Goal: Obtain resource: Download file/media

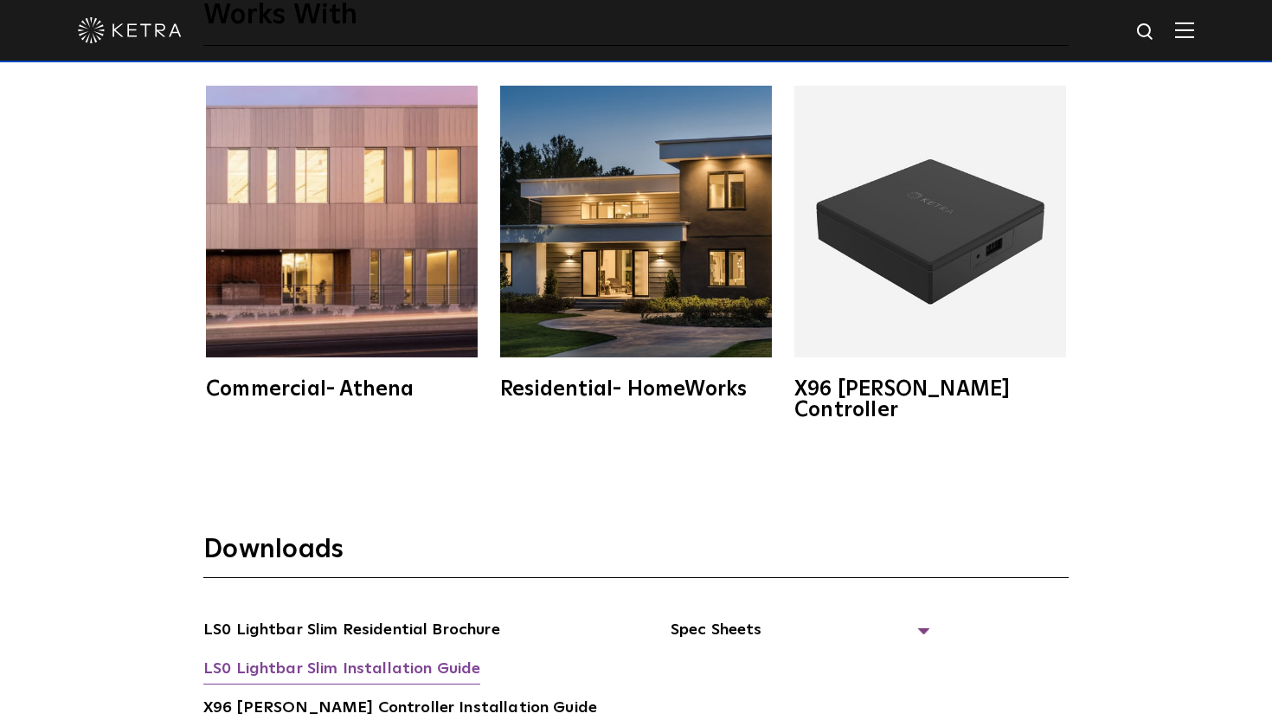
scroll to position [2908, 0]
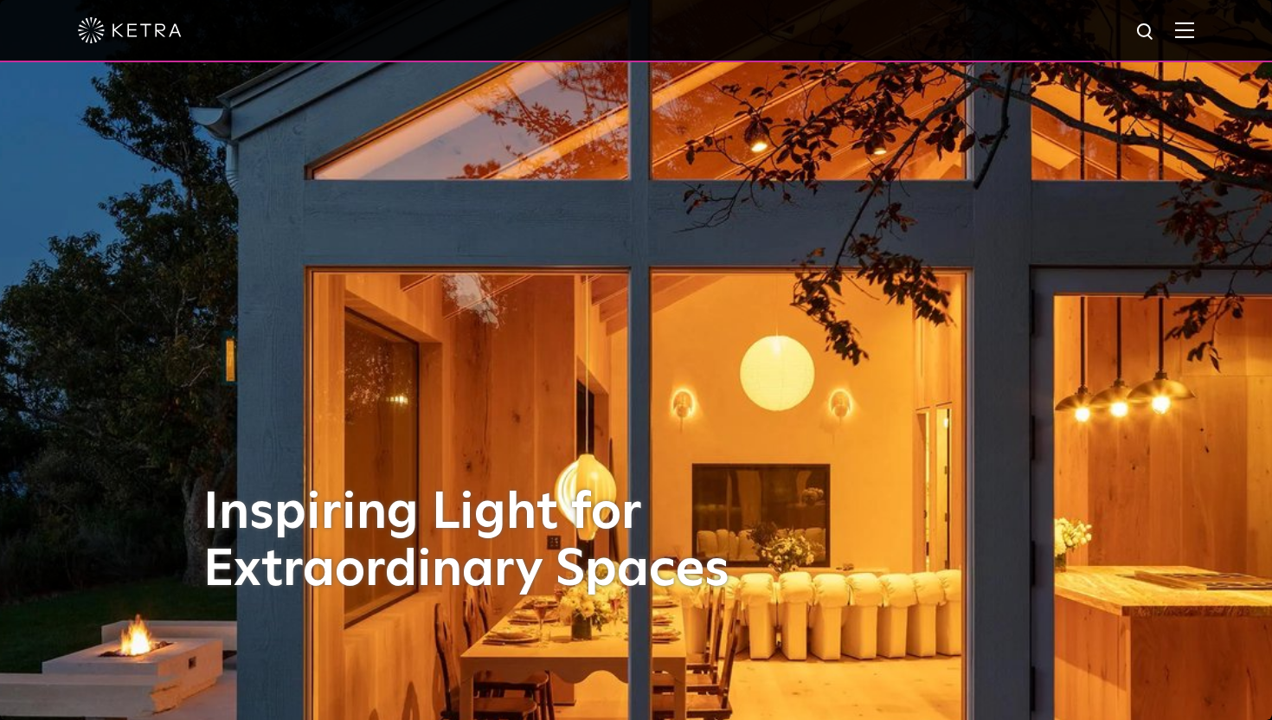
scroll to position [1, 0]
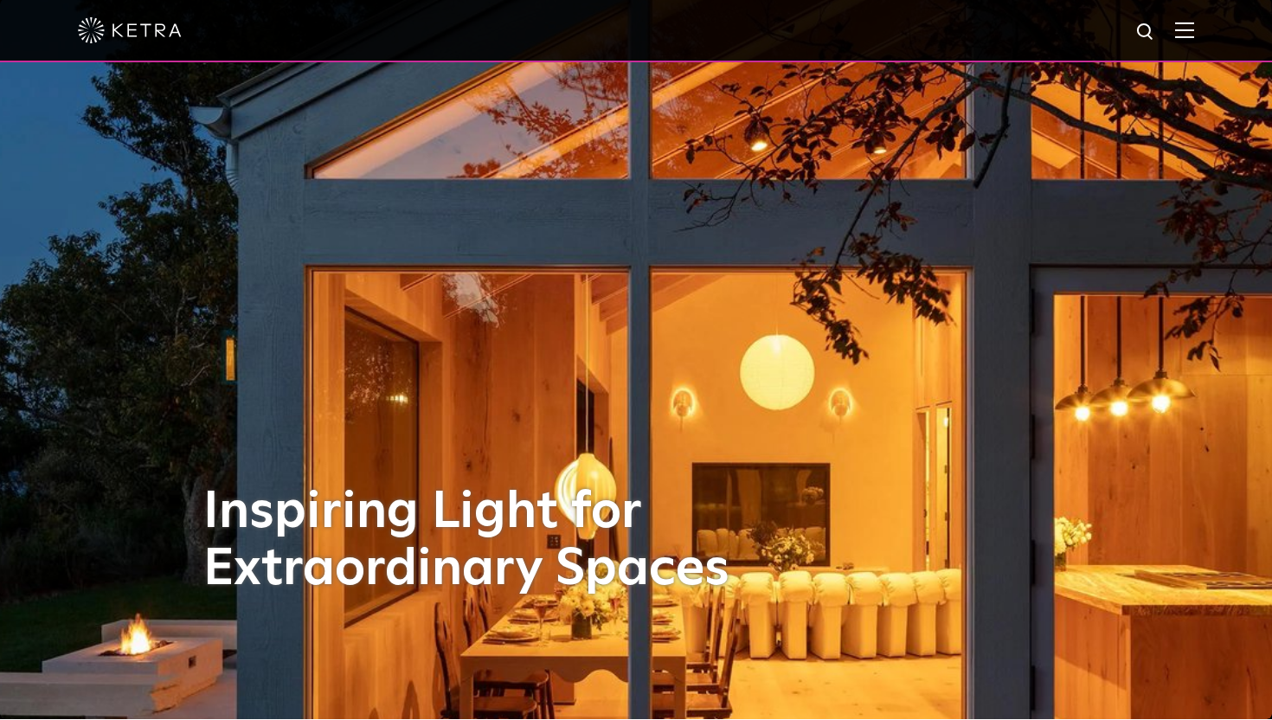
click at [1187, 36] on img at bounding box center [1184, 30] width 19 height 16
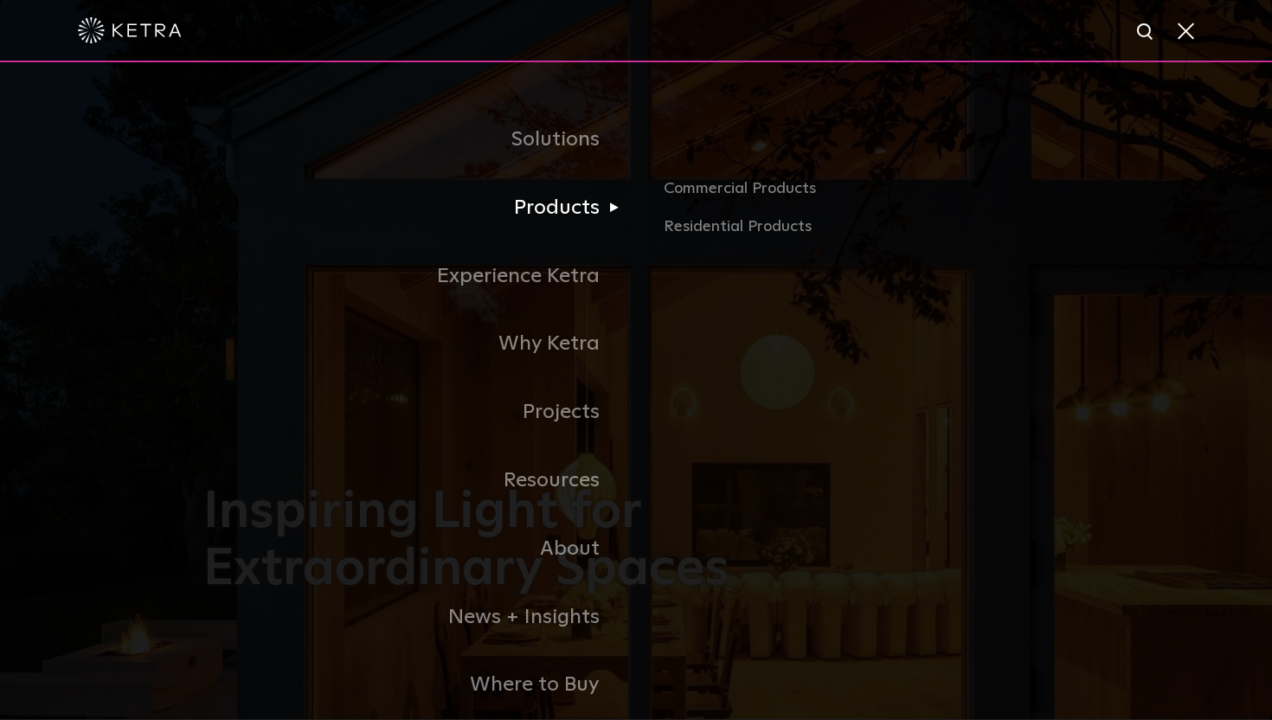
click at [555, 213] on link "Products" at bounding box center [419, 208] width 433 height 68
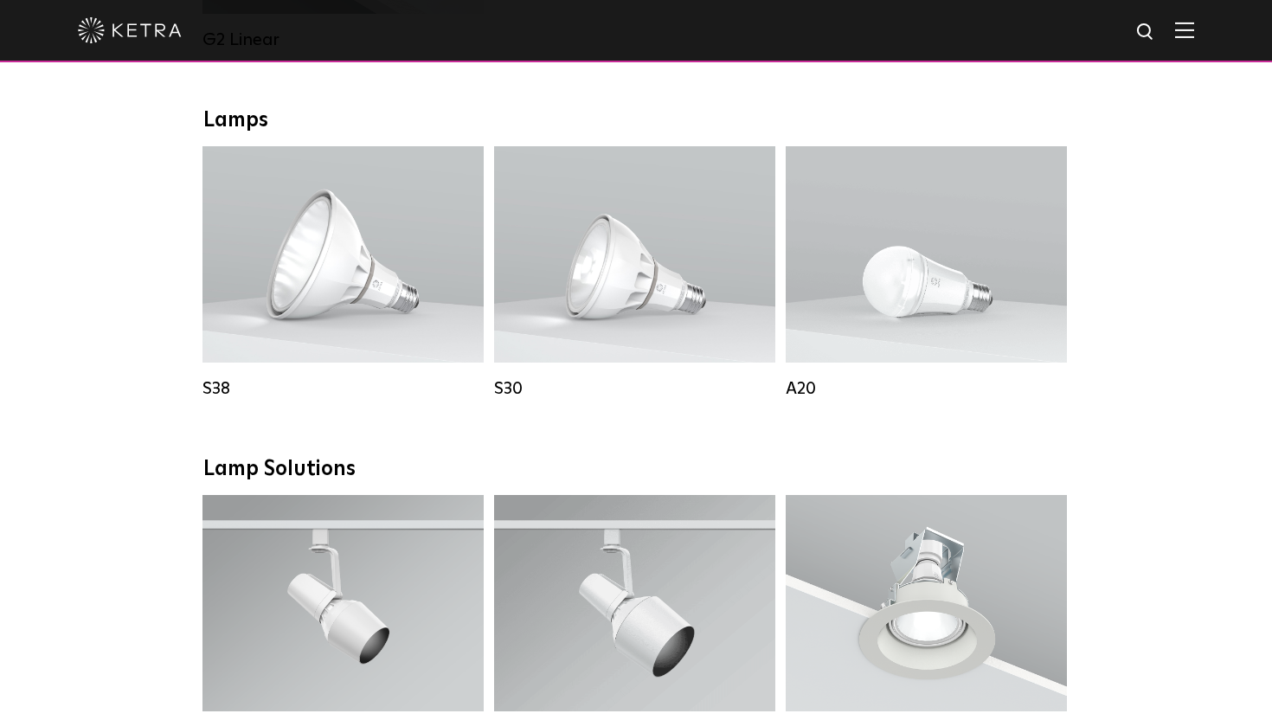
scroll to position [624, 0]
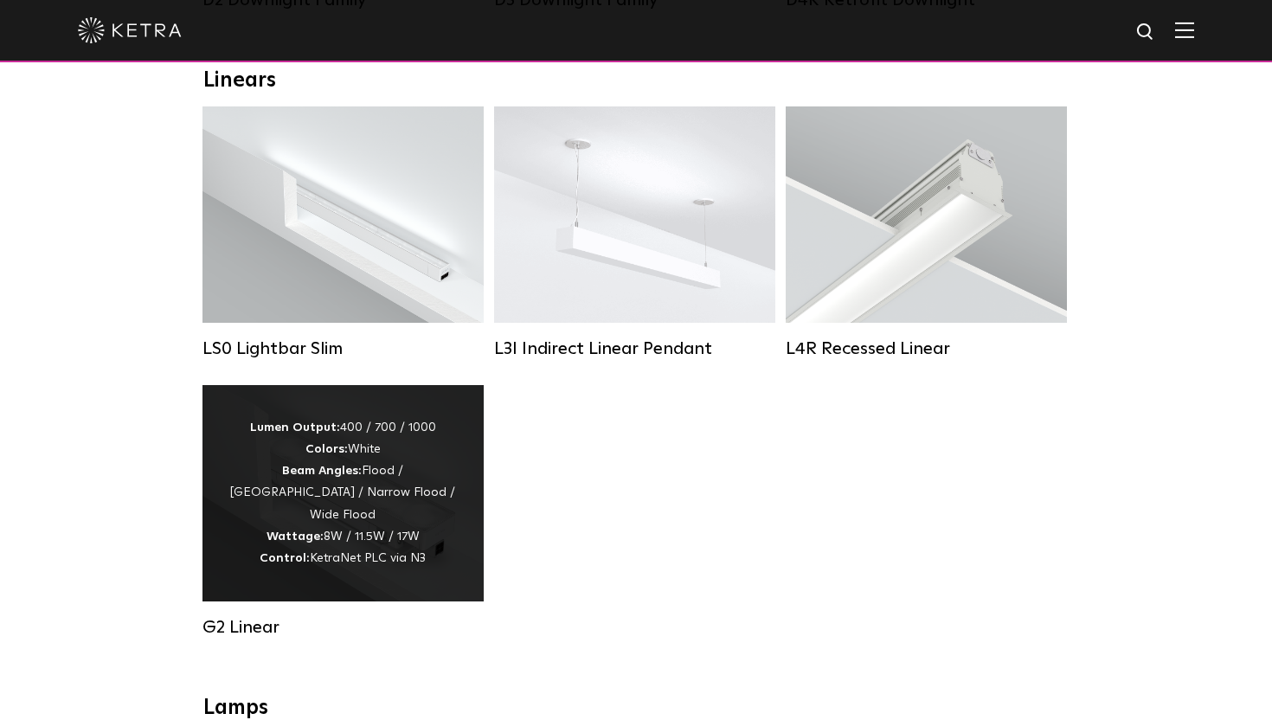
click at [356, 414] on div "Lumen Output: 400 / 700 / 1000 Colors: White Beam Angles: Flood / [GEOGRAPHIC_D…" at bounding box center [342, 493] width 281 height 216
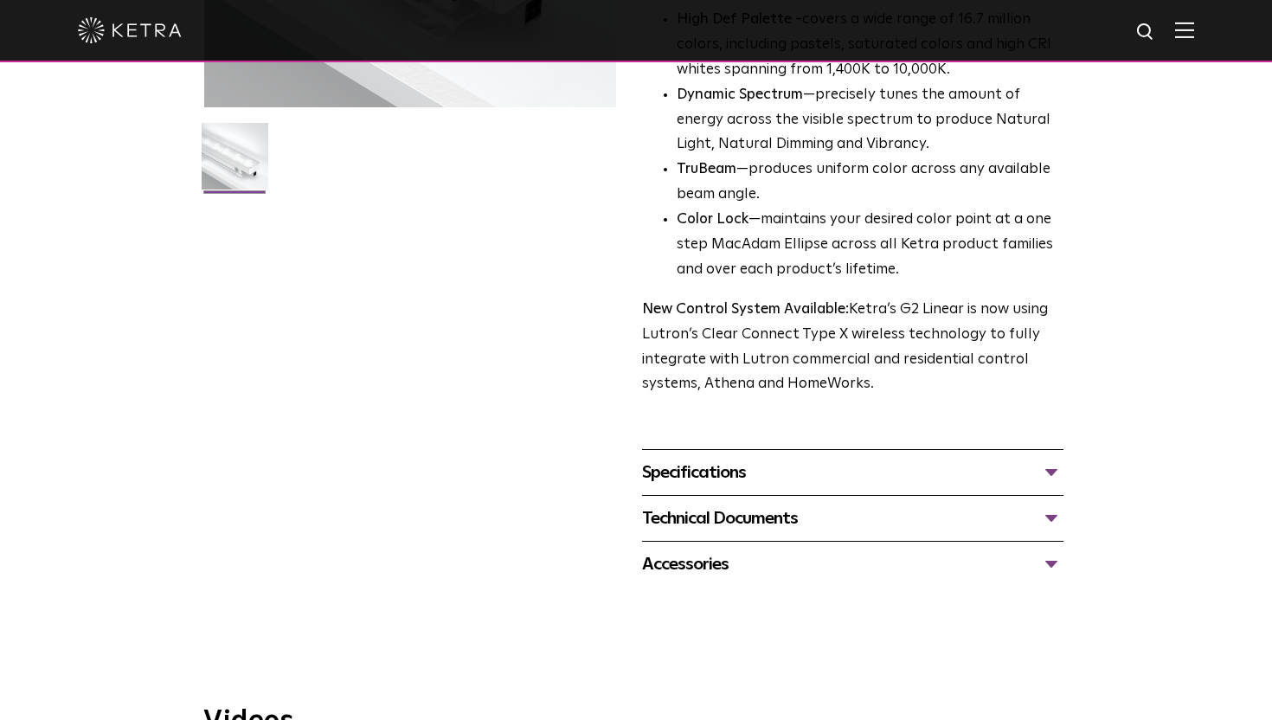
scroll to position [572, 0]
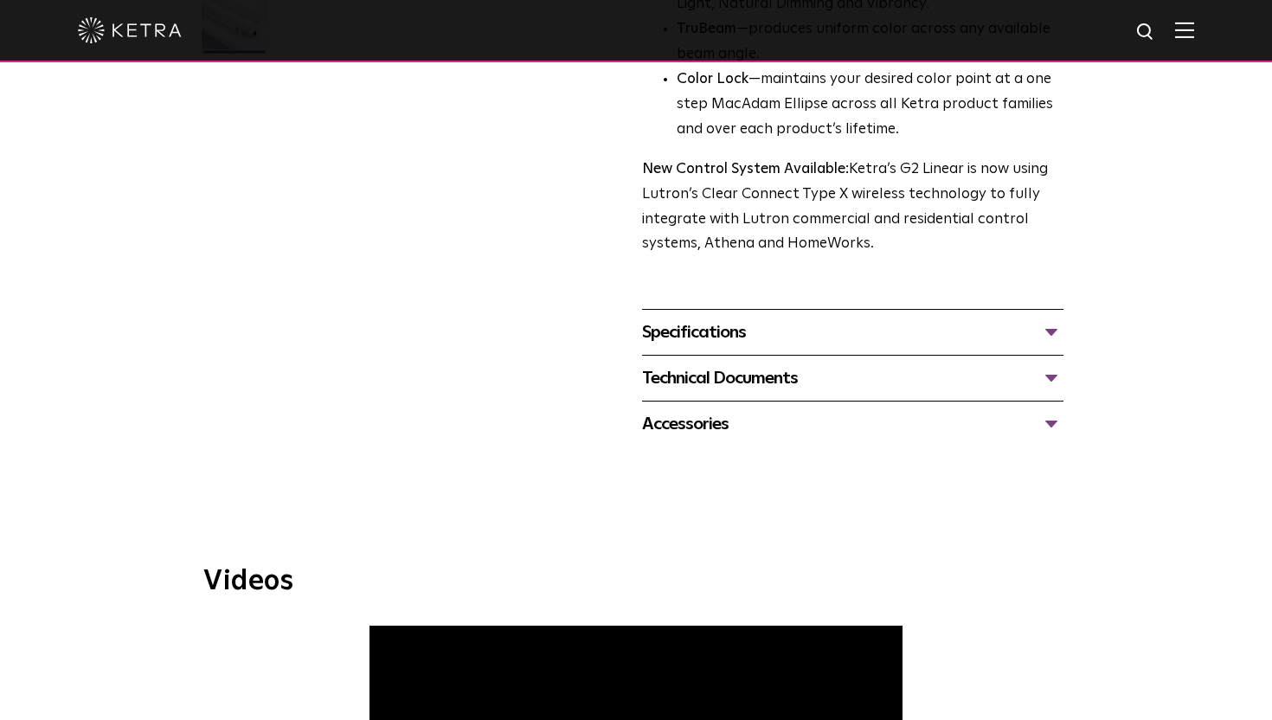
click at [725, 334] on div "Specifications" at bounding box center [852, 332] width 421 height 28
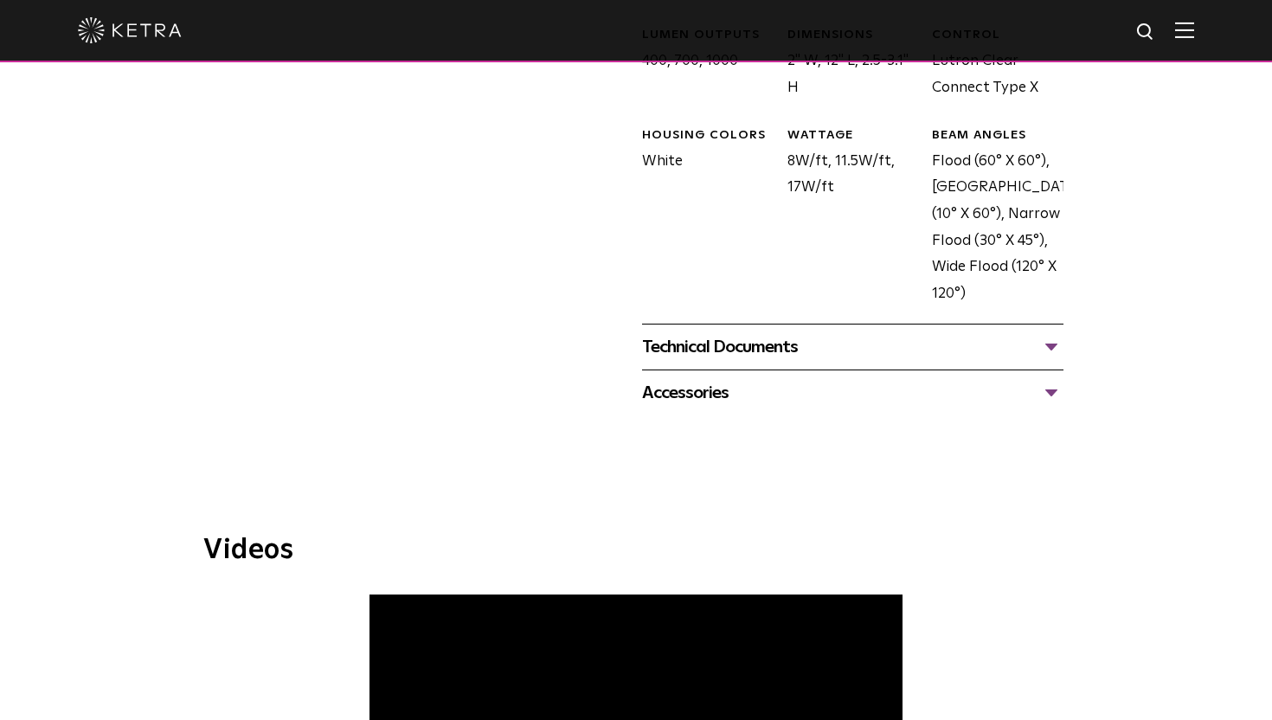
scroll to position [1043, 0]
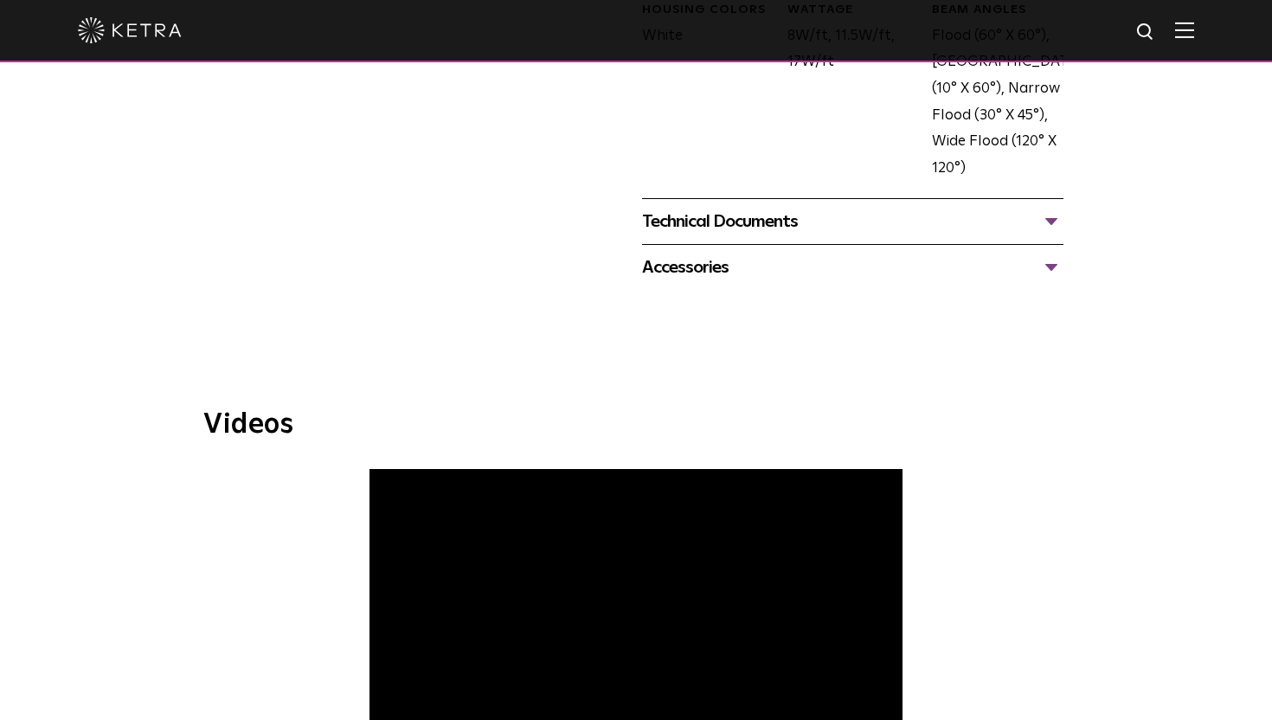
click at [804, 215] on div "Technical Documents" at bounding box center [852, 222] width 421 height 28
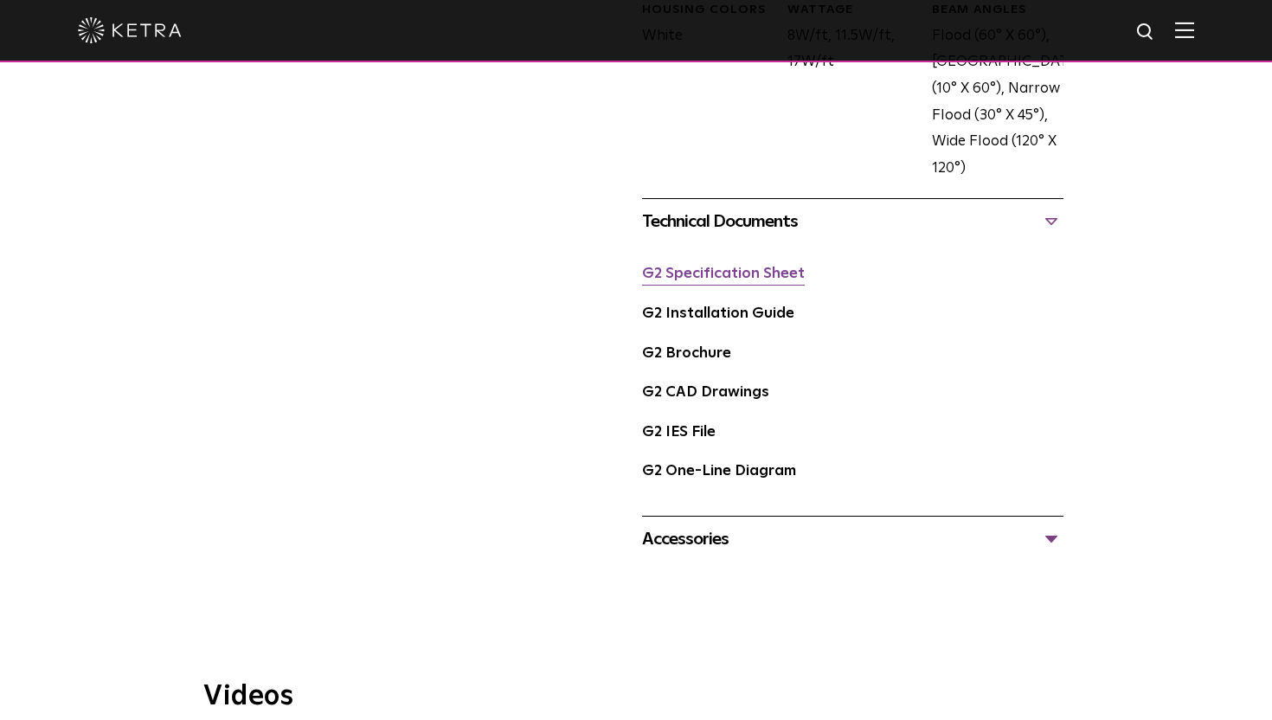
click at [760, 278] on link "G2 Specification Sheet" at bounding box center [723, 273] width 163 height 15
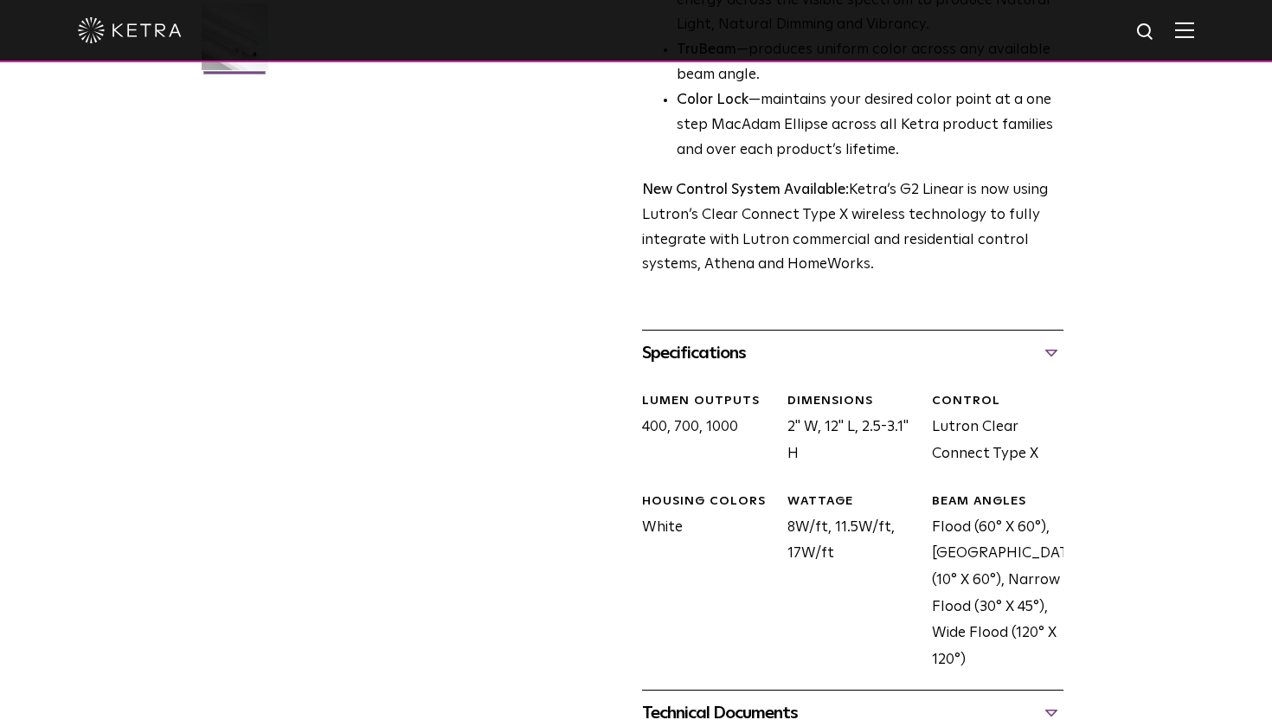
scroll to position [348, 0]
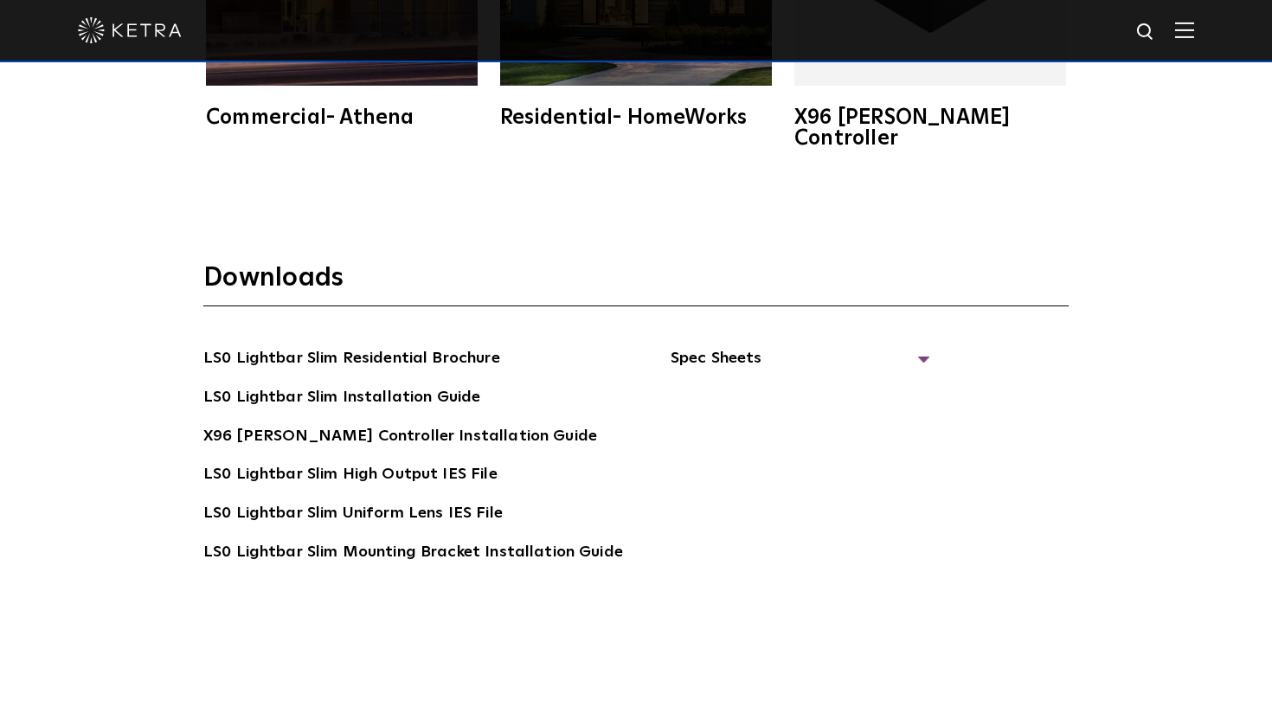
scroll to position [3092, 0]
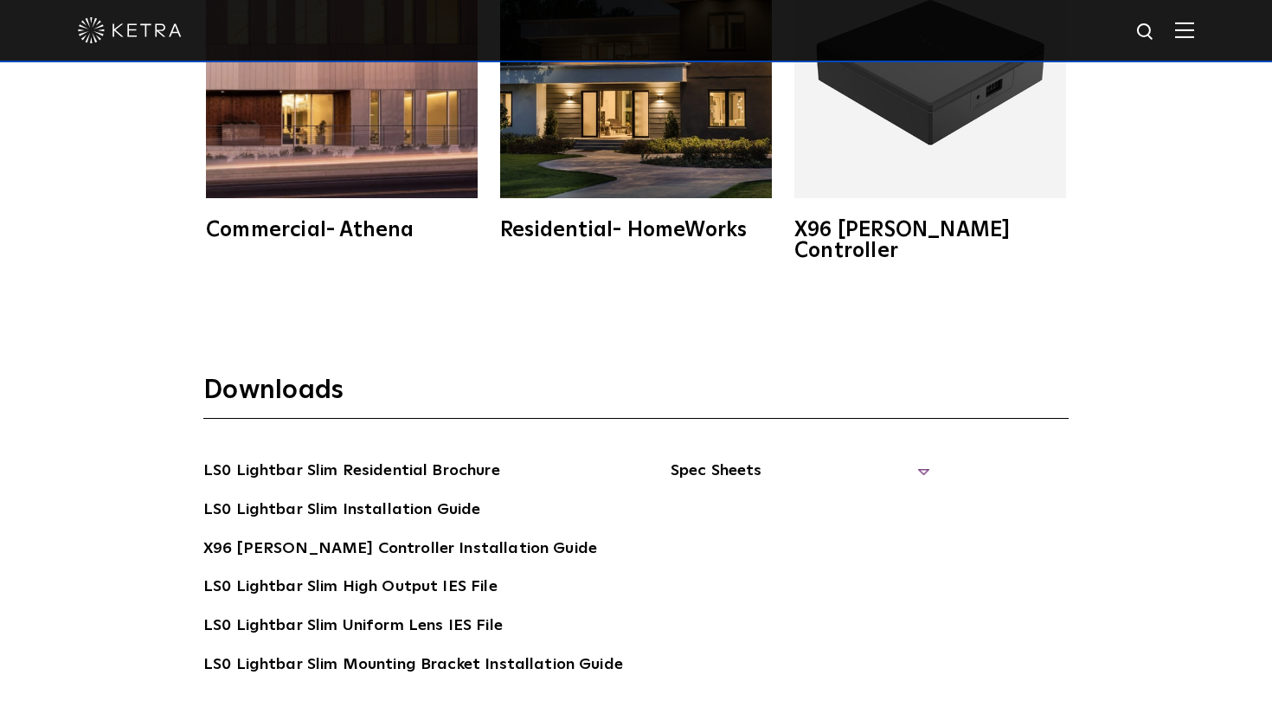
click at [736, 459] on span "Spec Sheets" at bounding box center [801, 478] width 260 height 38
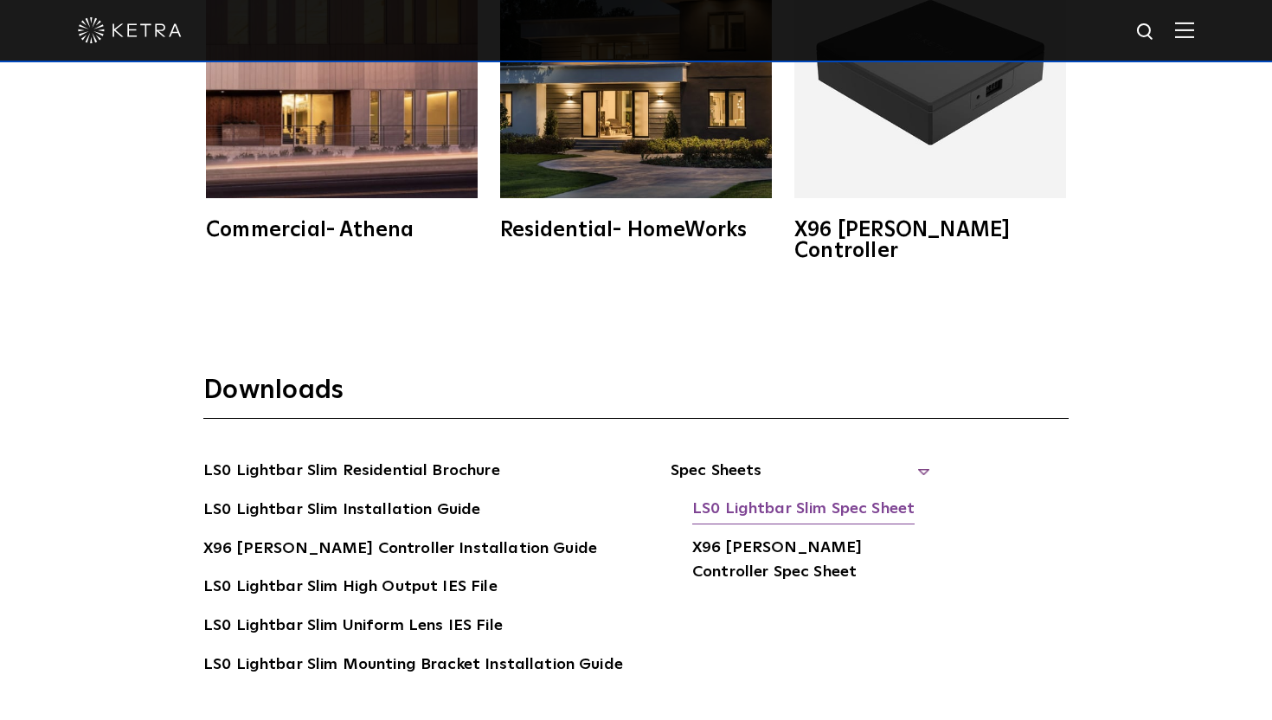
click at [764, 497] on link "LS0 Lightbar Slim Spec Sheet" at bounding box center [803, 511] width 222 height 28
